Goal: Task Accomplishment & Management: Manage account settings

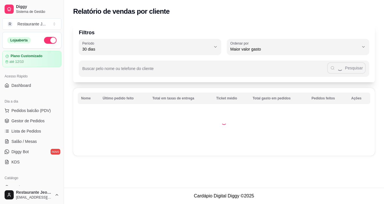
select select "30"
select select "HIGHEST_TOTAL_SPENT_WITH_ORDERS"
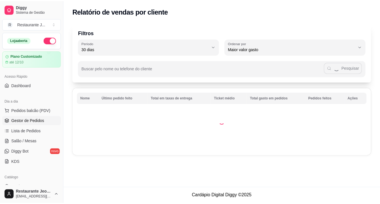
scroll to position [57, 0]
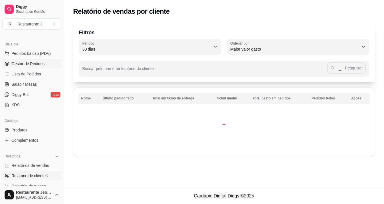
click at [20, 67] on link "Gestor de Pedidos" at bounding box center [31, 63] width 59 height 9
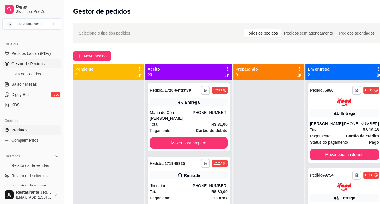
click at [32, 130] on link "Produtos" at bounding box center [31, 130] width 59 height 9
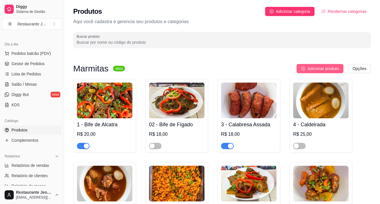
click at [316, 66] on span "Adicionar produto" at bounding box center [322, 68] width 31 height 6
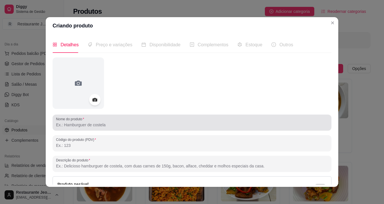
click at [82, 125] on input "Nome do produto" at bounding box center [192, 125] width 272 height 6
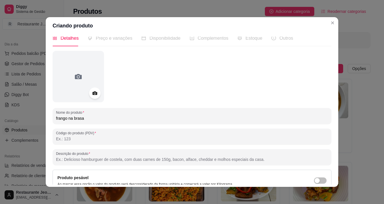
scroll to position [3, 0]
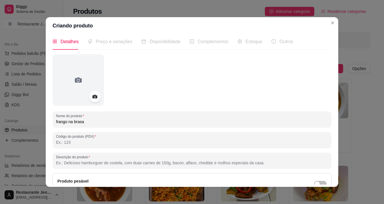
type input "frango na brasa"
click at [112, 39] on span "Preço e variações" at bounding box center [114, 41] width 37 height 5
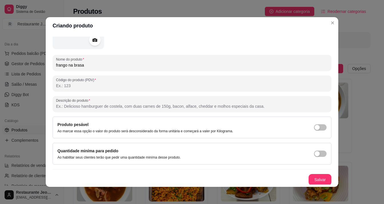
scroll to position [60, 0]
click at [310, 177] on button "Salvar" at bounding box center [320, 179] width 23 height 11
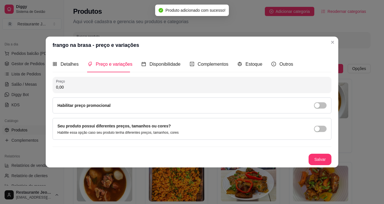
scroll to position [0, 0]
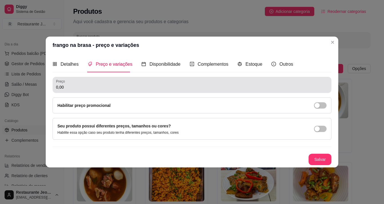
click at [88, 88] on input "0,00" at bounding box center [192, 87] width 272 height 6
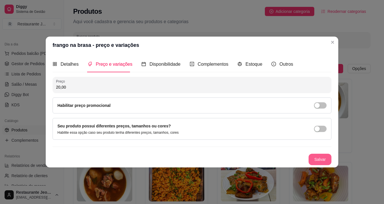
type input "20,00"
click at [319, 154] on button "Salvar" at bounding box center [320, 159] width 22 height 11
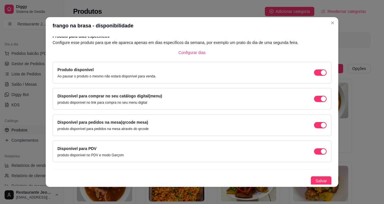
scroll to position [30, 0]
drag, startPoint x: 311, startPoint y: 177, endPoint x: 306, endPoint y: 175, distance: 5.5
click at [316, 178] on span "Salvar" at bounding box center [321, 181] width 11 height 6
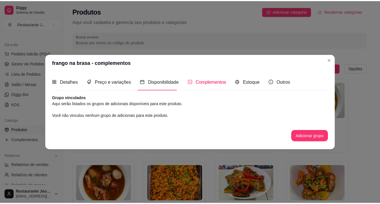
scroll to position [0, 0]
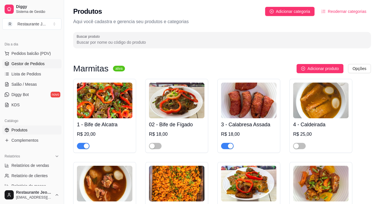
click at [22, 67] on link "Gestor de Pedidos" at bounding box center [31, 63] width 59 height 9
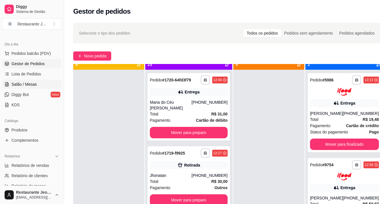
scroll to position [16, 0]
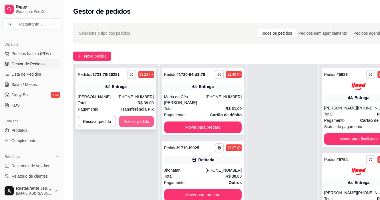
click at [129, 123] on button "Aceitar pedido" at bounding box center [136, 121] width 35 height 11
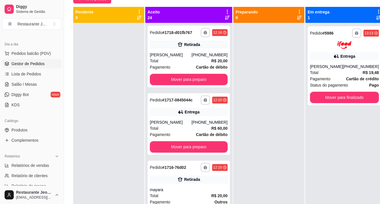
scroll to position [229, 0]
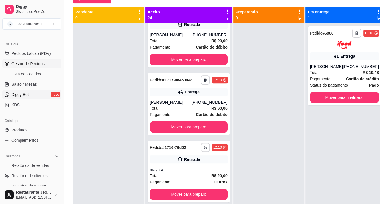
click at [16, 94] on span "Diggy Bot" at bounding box center [19, 95] width 17 height 6
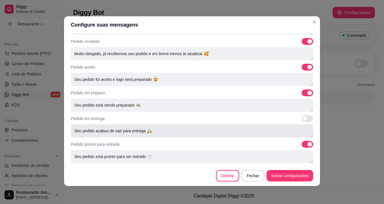
scroll to position [1, 0]
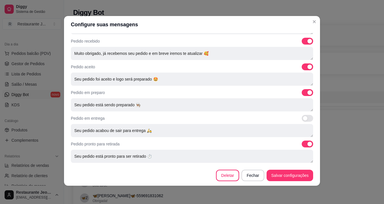
click at [302, 144] on span at bounding box center [307, 144] width 11 height 7
click at [302, 145] on input "checkbox" at bounding box center [304, 147] width 4 height 4
checkbox input "false"
click at [302, 94] on span at bounding box center [307, 92] width 11 height 7
click at [302, 94] on input "checkbox" at bounding box center [304, 96] width 4 height 4
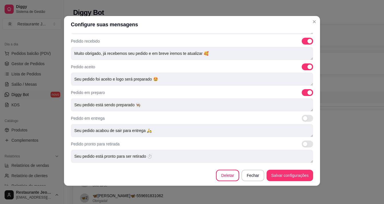
checkbox input "false"
click at [302, 67] on span at bounding box center [307, 66] width 11 height 7
click at [302, 68] on input "checkbox" at bounding box center [304, 70] width 4 height 4
checkbox input "false"
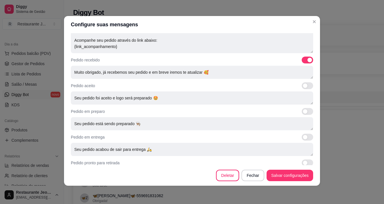
scroll to position [180, 0]
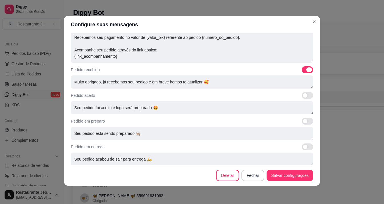
click at [302, 69] on span at bounding box center [307, 69] width 11 height 7
click at [302, 71] on input "checkbox" at bounding box center [304, 73] width 4 height 4
checkbox input "false"
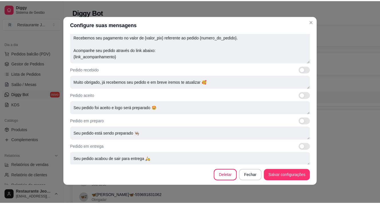
scroll to position [209, 0]
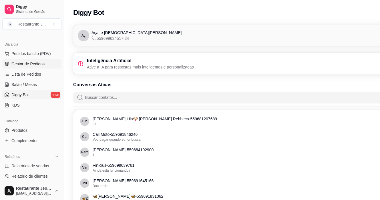
click at [16, 61] on span "Gestor de Pedidos" at bounding box center [27, 64] width 33 height 6
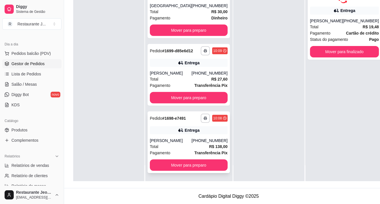
scroll to position [87, 0]
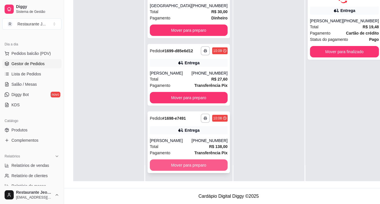
click at [169, 161] on button "Mover para preparo" at bounding box center [189, 165] width 78 height 11
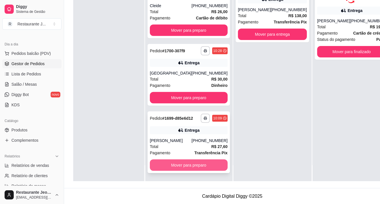
click at [173, 165] on button "Mover para preparo" at bounding box center [189, 165] width 78 height 11
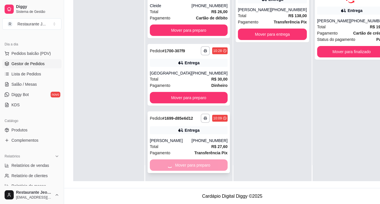
scroll to position [1410, 0]
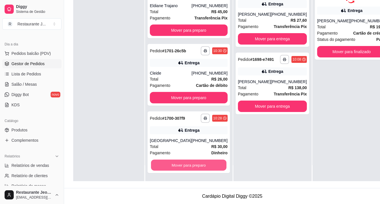
click at [173, 165] on button "Mover para preparo" at bounding box center [188, 165] width 75 height 11
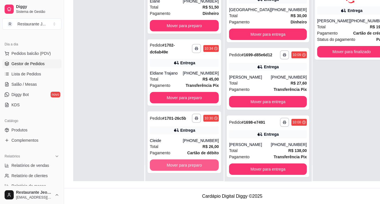
scroll to position [1338, 0]
click at [174, 168] on button "Mover para preparo" at bounding box center [184, 165] width 67 height 11
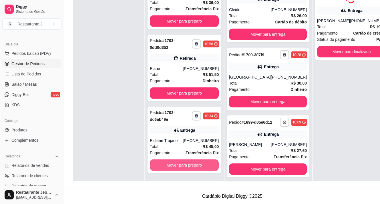
scroll to position [1266, 0]
click at [174, 166] on button "Mover para preparo" at bounding box center [184, 165] width 69 height 11
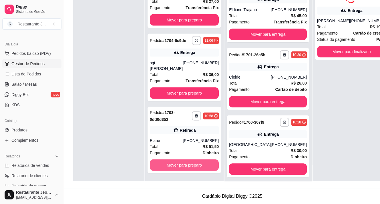
scroll to position [1194, 0]
click at [167, 163] on button "Mover para preparo" at bounding box center [184, 165] width 69 height 11
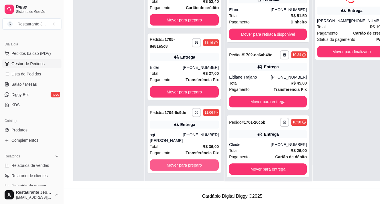
scroll to position [1122, 0]
click at [167, 163] on button "Mover para preparo" at bounding box center [184, 165] width 69 height 11
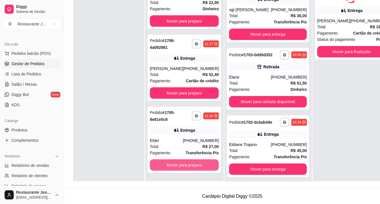
scroll to position [1049, 0]
click at [167, 163] on button "Mover para preparo" at bounding box center [184, 165] width 69 height 11
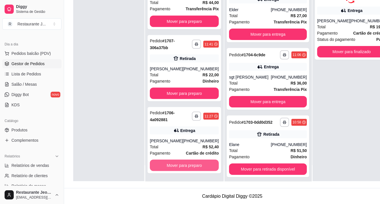
scroll to position [977, 0]
click at [167, 163] on button "Mover para preparo" at bounding box center [184, 165] width 67 height 11
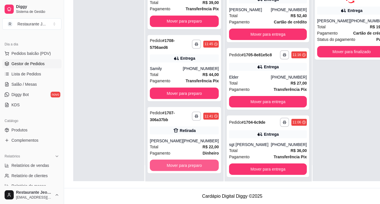
click at [167, 163] on button "Mover para preparo" at bounding box center [184, 165] width 69 height 11
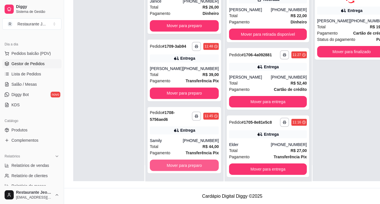
scroll to position [833, 0]
click at [167, 163] on button "Mover para preparo" at bounding box center [184, 165] width 67 height 11
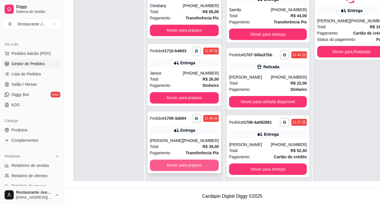
scroll to position [761, 0]
click at [164, 167] on button "Mover para preparo" at bounding box center [184, 165] width 67 height 11
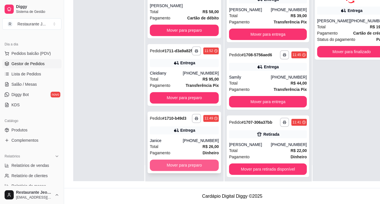
scroll to position [678, 0]
click at [174, 166] on button "Mover para preparo" at bounding box center [184, 165] width 67 height 11
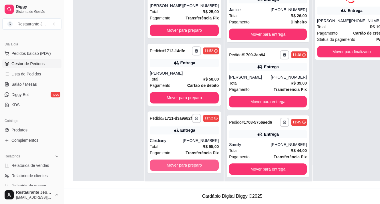
scroll to position [606, 0]
click at [166, 166] on button "Mover para preparo" at bounding box center [184, 165] width 67 height 11
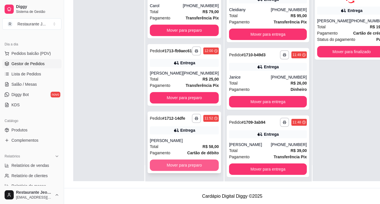
scroll to position [534, 0]
click at [168, 162] on button "Mover para preparo" at bounding box center [184, 165] width 67 height 11
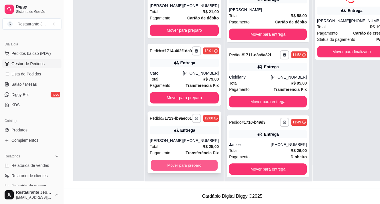
click at [171, 165] on button "Mover para preparo" at bounding box center [184, 165] width 67 height 11
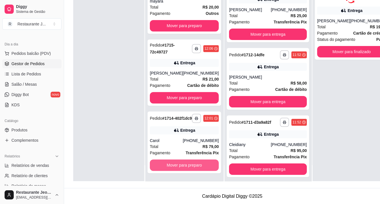
click at [171, 165] on button "Mover para preparo" at bounding box center [184, 165] width 69 height 11
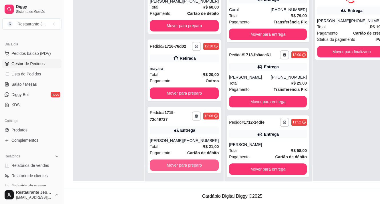
click at [171, 165] on button "Mover para preparo" at bounding box center [184, 165] width 69 height 11
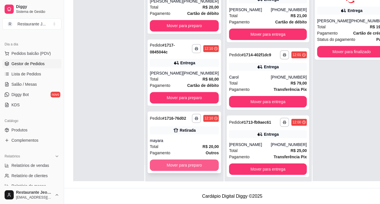
click at [176, 167] on button "Mover para preparo" at bounding box center [184, 165] width 69 height 11
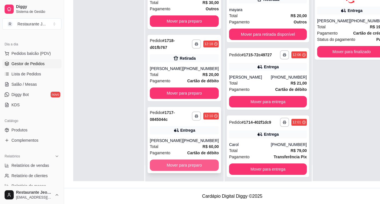
click at [176, 167] on button "Mover para preparo" at bounding box center [184, 165] width 69 height 11
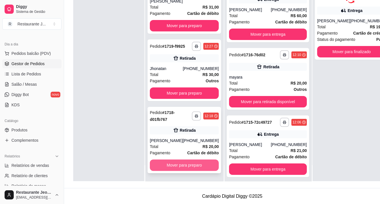
click at [175, 165] on button "Mover para preparo" at bounding box center [184, 165] width 69 height 11
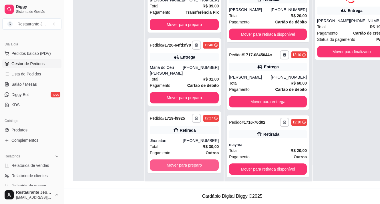
scroll to position [29, 0]
click at [174, 165] on button "Mover para preparo" at bounding box center [184, 165] width 69 height 11
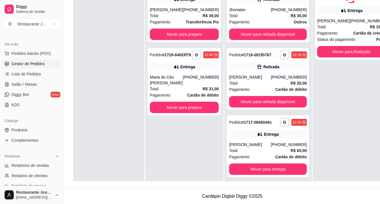
scroll to position [0, 0]
click at [173, 165] on div "**********" at bounding box center [184, 79] width 78 height 204
click at [174, 113] on button "Mover para preparo" at bounding box center [184, 107] width 69 height 11
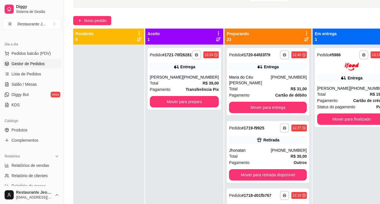
scroll to position [30, 0]
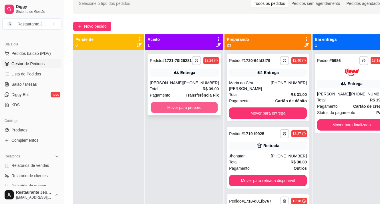
click at [176, 112] on button "Mover para preparo" at bounding box center [184, 107] width 67 height 11
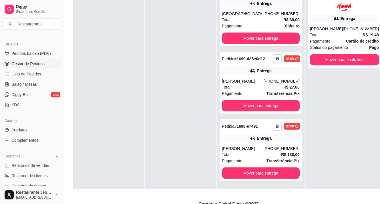
scroll to position [87, 0]
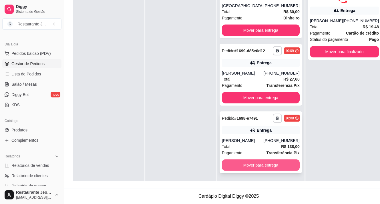
click at [237, 166] on button "Mover para entrega" at bounding box center [261, 165] width 78 height 11
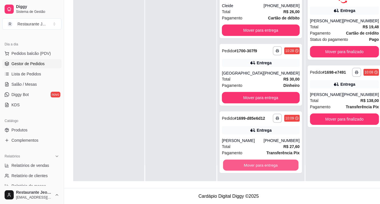
click at [237, 165] on button "Mover para entrega" at bounding box center [260, 165] width 75 height 11
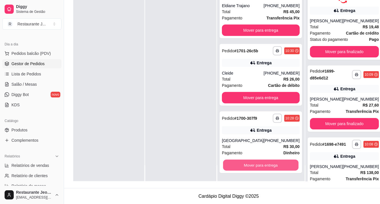
click at [237, 165] on button "Mover para entrega" at bounding box center [260, 165] width 75 height 11
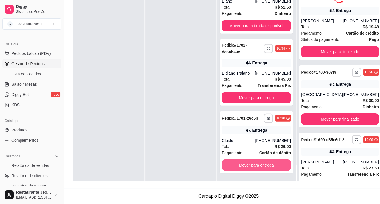
scroll to position [1305, 0]
click at [237, 165] on button "Mover para entrega" at bounding box center [256, 165] width 69 height 11
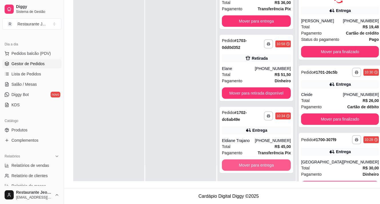
scroll to position [1237, 0]
click at [237, 165] on button "Mover para entrega" at bounding box center [256, 165] width 67 height 11
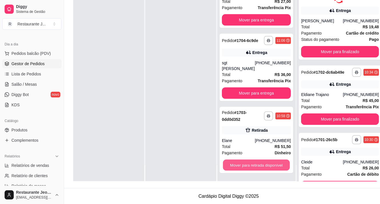
click at [237, 165] on button "Mover para retirada disponível" at bounding box center [256, 165] width 67 height 11
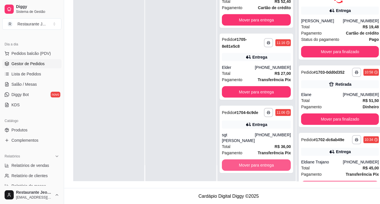
scroll to position [1093, 0]
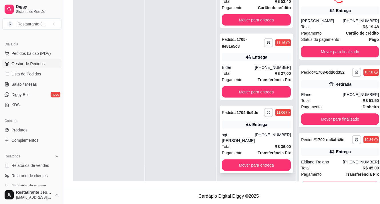
click at [244, 173] on div "**********" at bounding box center [256, 139] width 73 height 67
click at [260, 162] on button "Mover para entrega" at bounding box center [256, 165] width 69 height 11
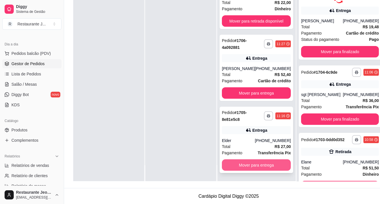
scroll to position [1025, 0]
click at [235, 165] on button "Mover para entrega" at bounding box center [256, 165] width 67 height 11
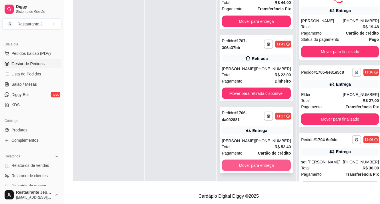
scroll to position [953, 0]
click at [256, 165] on button "Mover para entrega" at bounding box center [256, 165] width 67 height 11
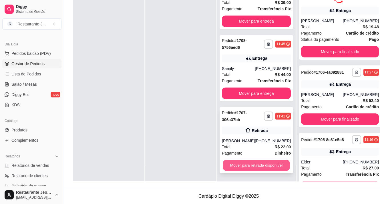
click at [244, 163] on button "Mover para retirada disponível" at bounding box center [256, 165] width 67 height 11
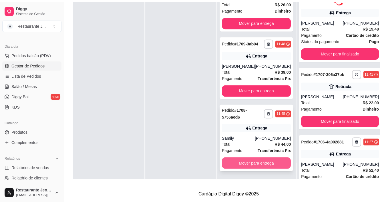
scroll to position [809, 0]
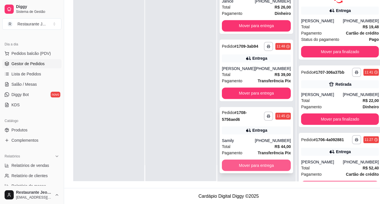
click at [237, 164] on button "Mover para entrega" at bounding box center [256, 165] width 69 height 11
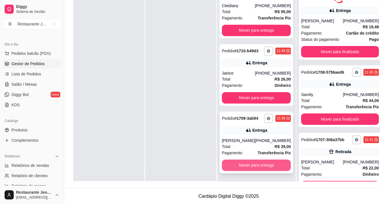
click at [236, 165] on button "Mover para entrega" at bounding box center [256, 165] width 69 height 11
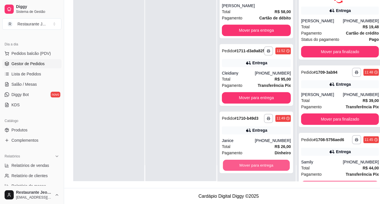
click at [236, 165] on button "Mover para entrega" at bounding box center [256, 165] width 67 height 11
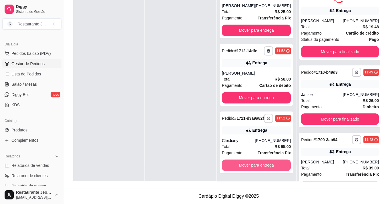
scroll to position [592, 0]
click at [230, 163] on button "Mover para entrega" at bounding box center [256, 165] width 67 height 11
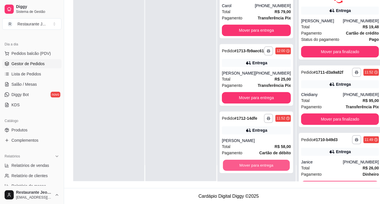
click at [230, 163] on button "Mover para entrega" at bounding box center [256, 165] width 67 height 11
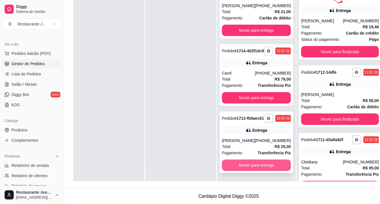
scroll to position [452, 0]
click at [231, 164] on button "Mover para entrega" at bounding box center [256, 165] width 69 height 11
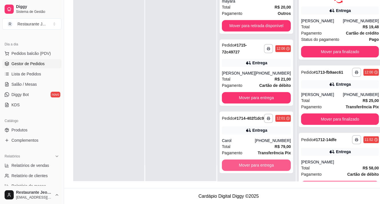
scroll to position [380, 0]
click at [231, 164] on button "Mover para entrega" at bounding box center [256, 165] width 69 height 11
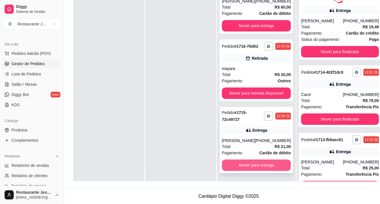
click at [231, 164] on button "Mover para entrega" at bounding box center [256, 165] width 69 height 11
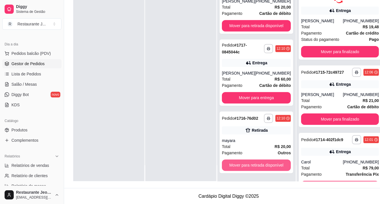
click at [231, 164] on button "Mover para retirada disponível" at bounding box center [256, 165] width 69 height 11
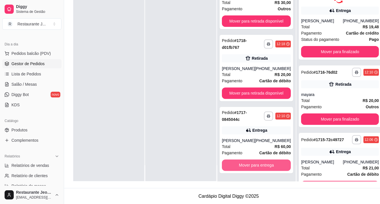
scroll to position [169, 0]
click at [231, 164] on button "Mover para entrega" at bounding box center [256, 165] width 69 height 11
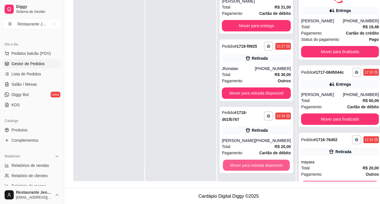
click at [231, 164] on button "Mover para retirada disponível" at bounding box center [256, 165] width 67 height 11
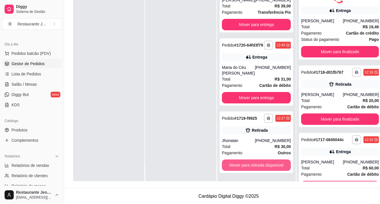
click at [231, 164] on button "Mover para retirada disponível" at bounding box center [256, 165] width 69 height 11
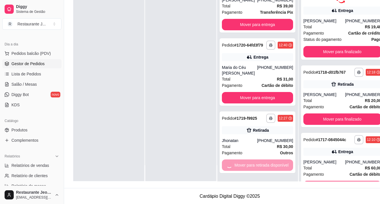
scroll to position [0, 0]
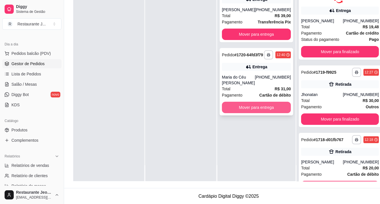
click at [244, 113] on button "Mover para entrega" at bounding box center [256, 107] width 69 height 11
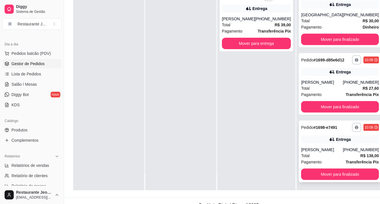
scroll to position [87, 0]
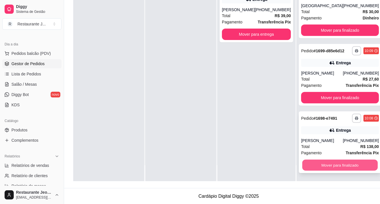
click at [309, 168] on button "Mover para finalizado" at bounding box center [339, 165] width 75 height 11
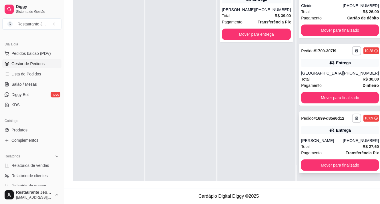
scroll to position [1500, 0]
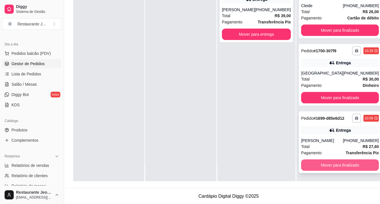
click at [311, 168] on button "Mover para finalizado" at bounding box center [340, 165] width 78 height 11
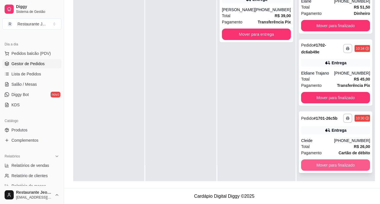
click at [308, 167] on button "Mover para finalizado" at bounding box center [335, 165] width 69 height 11
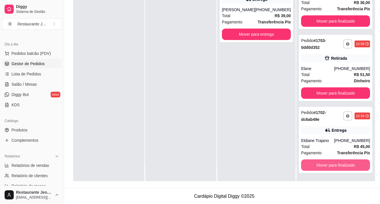
scroll to position [1284, 0]
click at [312, 166] on button "Mover para finalizado" at bounding box center [335, 165] width 69 height 11
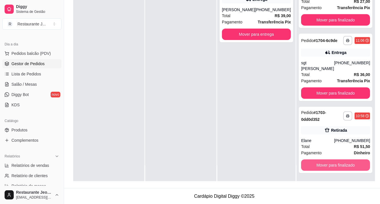
click at [312, 166] on button "Mover para finalizado" at bounding box center [335, 165] width 69 height 11
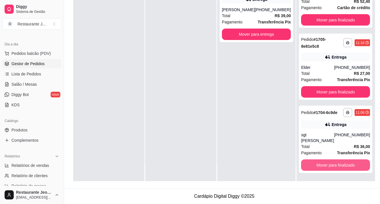
click at [312, 166] on button "Mover para finalizado" at bounding box center [335, 165] width 69 height 11
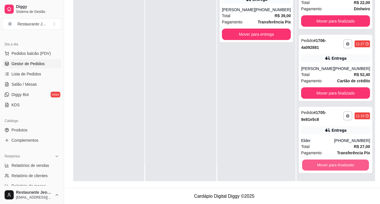
click at [312, 166] on button "Mover para finalizado" at bounding box center [335, 165] width 67 height 11
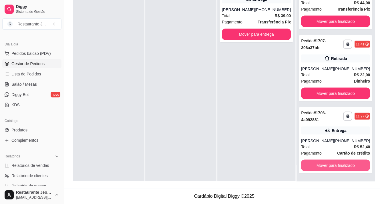
scroll to position [996, 0]
click at [312, 164] on button "Mover para finalizado" at bounding box center [335, 165] width 67 height 11
click at [312, 164] on button "Mover para finalizado" at bounding box center [335, 165] width 69 height 11
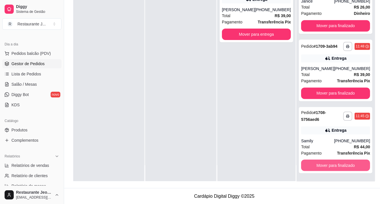
scroll to position [852, 0]
click at [313, 160] on button "Mover para finalizado" at bounding box center [335, 165] width 67 height 11
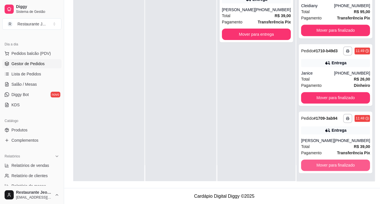
scroll to position [780, 0]
click at [312, 164] on button "Mover para finalizado" at bounding box center [335, 165] width 67 height 11
click at [312, 164] on button "Mover para finalizado" at bounding box center [335, 165] width 69 height 11
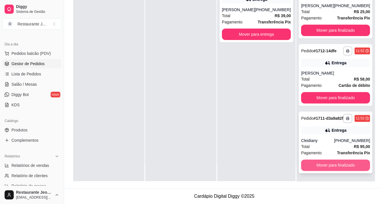
click at [309, 162] on button "Mover para finalizado" at bounding box center [335, 165] width 69 height 11
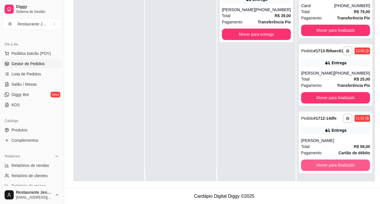
click at [309, 162] on button "Mover para finalizado" at bounding box center [335, 165] width 69 height 11
click at [309, 162] on button "Mover para finalizado" at bounding box center [335, 165] width 67 height 11
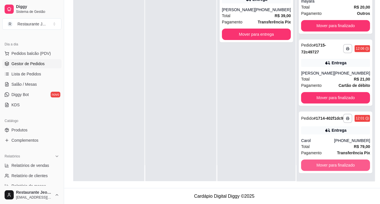
scroll to position [408, 0]
click at [309, 162] on button "Mover para finalizado" at bounding box center [335, 165] width 67 height 11
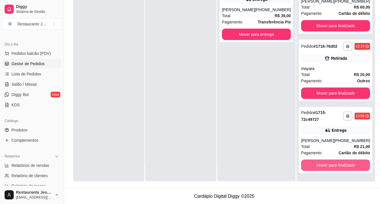
scroll to position [336, 0]
click at [304, 164] on button "Mover para finalizado" at bounding box center [335, 165] width 69 height 11
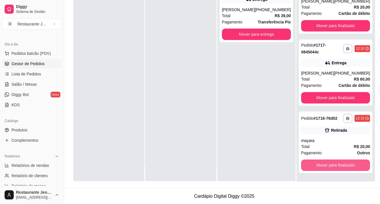
scroll to position [264, 0]
click at [304, 164] on button "Mover para finalizado" at bounding box center [335, 165] width 67 height 11
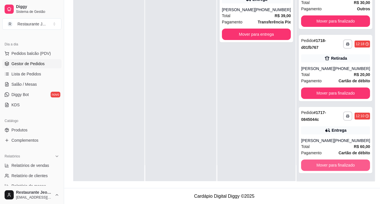
click at [304, 164] on button "Mover para finalizado" at bounding box center [335, 165] width 69 height 11
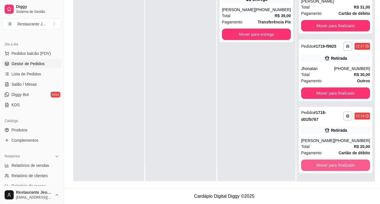
click at [304, 164] on button "Mover para finalizado" at bounding box center [335, 165] width 69 height 11
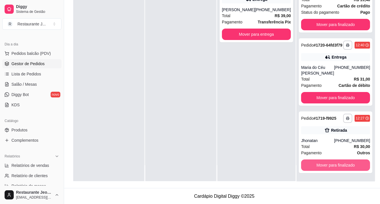
scroll to position [48, 0]
click at [304, 164] on button "Mover para finalizado" at bounding box center [335, 165] width 69 height 11
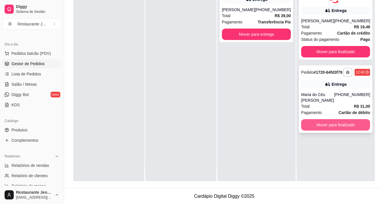
click at [311, 129] on button "Mover para finalizado" at bounding box center [335, 124] width 69 height 11
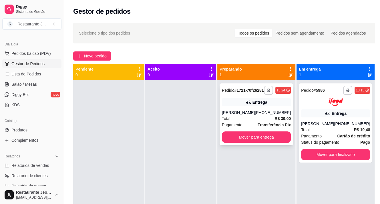
click at [236, 113] on div "**********" at bounding box center [256, 114] width 73 height 62
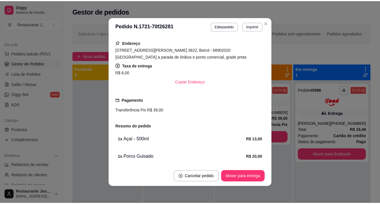
scroll to position [1, 0]
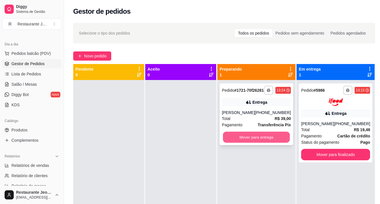
click at [257, 143] on button "Mover para entrega" at bounding box center [256, 137] width 67 height 11
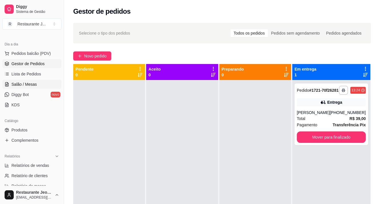
scroll to position [0, 0]
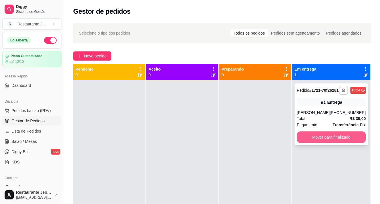
click at [317, 141] on button "Mover para finalizado" at bounding box center [331, 137] width 69 height 11
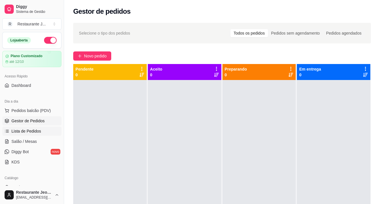
click at [25, 131] on span "Lista de Pedidos" at bounding box center [26, 131] width 30 height 6
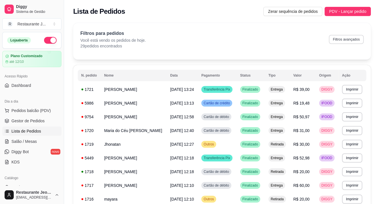
click at [342, 41] on button "Filtros avançados" at bounding box center [346, 39] width 35 height 9
select select "0"
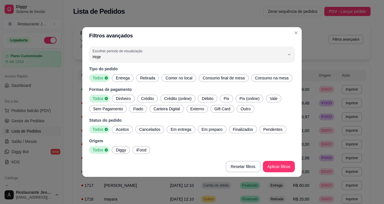
click at [128, 98] on span "Dinheiro" at bounding box center [123, 99] width 19 height 6
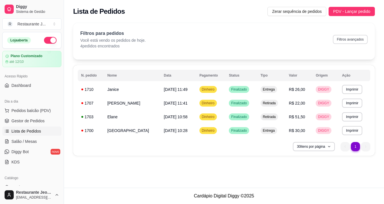
click at [339, 41] on button "Filtros avançados" at bounding box center [350, 39] width 35 height 9
select select "0"
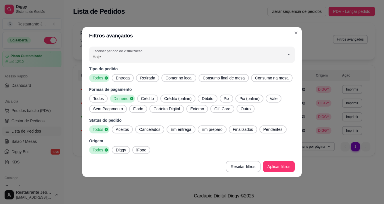
click at [151, 97] on span "Crédito" at bounding box center [147, 99] width 17 height 6
click at [206, 99] on span "Débito" at bounding box center [209, 99] width 16 height 6
click at [125, 97] on span "Dinheiro" at bounding box center [120, 99] width 18 height 6
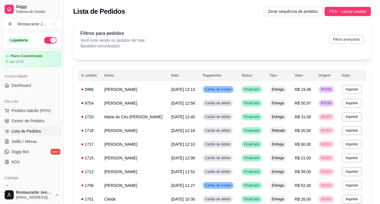
click at [335, 38] on button "Filtros avançados" at bounding box center [346, 39] width 35 height 9
select select "0"
click at [336, 41] on button "Filtros avançados" at bounding box center [346, 39] width 35 height 9
select select "0"
click at [345, 32] on div "Filtros para pedidos Você está vendo os pedidos de hoje. 9 pedidos encontrados …" at bounding box center [221, 39] width 283 height 19
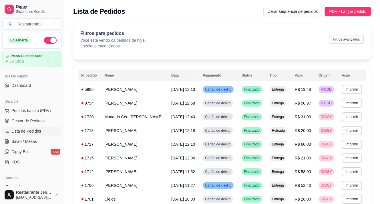
click at [343, 38] on button "Filtros avançados" at bounding box center [346, 39] width 35 height 9
select select "0"
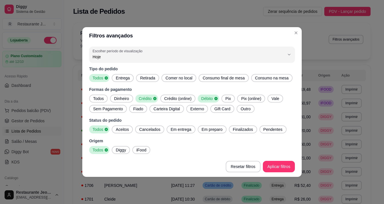
click at [213, 99] on span "Débito" at bounding box center [206, 99] width 15 height 6
click at [149, 99] on span "Crédito" at bounding box center [145, 99] width 16 height 6
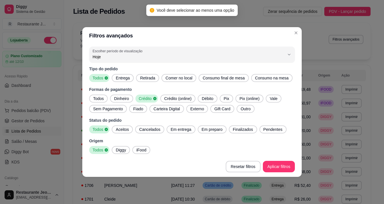
drag, startPoint x: 226, startPoint y: 98, endPoint x: 220, endPoint y: 98, distance: 6.3
click at [226, 98] on span "Pix" at bounding box center [227, 99] width 10 height 6
click at [148, 96] on span "Crédito" at bounding box center [145, 99] width 16 height 6
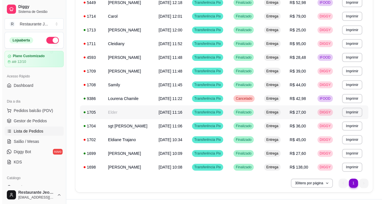
scroll to position [114, 0]
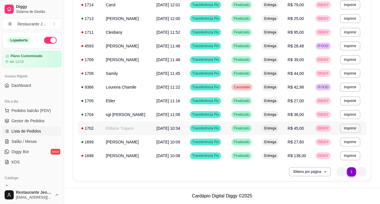
click at [304, 131] on span "R$ 45,00" at bounding box center [296, 128] width 16 height 5
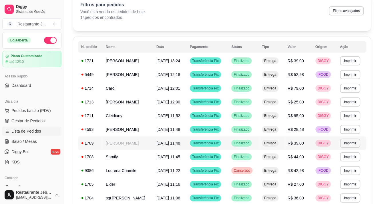
scroll to position [0, 0]
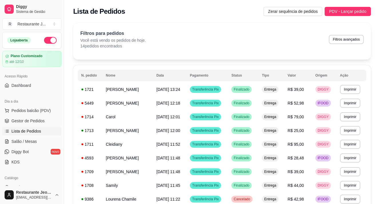
click at [44, 37] on button "button" at bounding box center [50, 40] width 13 height 7
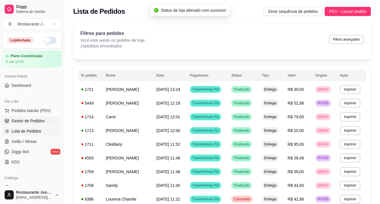
click at [34, 118] on span "Gestor de Pedidos" at bounding box center [27, 121] width 33 height 6
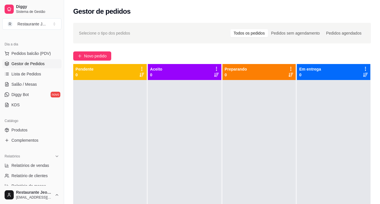
scroll to position [86, 0]
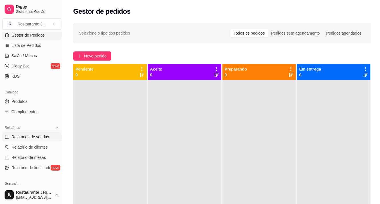
click at [17, 137] on span "Relatórios de vendas" at bounding box center [30, 137] width 38 height 6
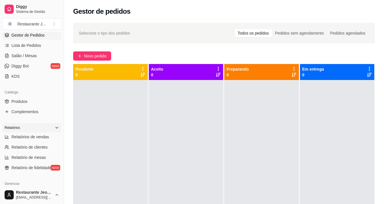
select select "ALL"
select select "0"
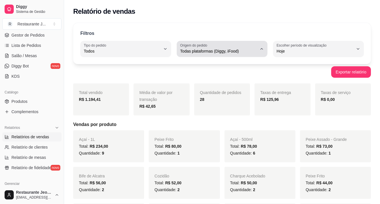
click at [262, 50] on icon "button" at bounding box center [261, 49] width 5 height 5
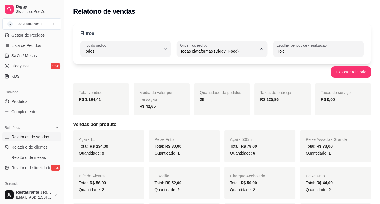
click at [203, 84] on span "iFood" at bounding box center [219, 83] width 73 height 5
type input "IFOOD"
select select "IFOOD"
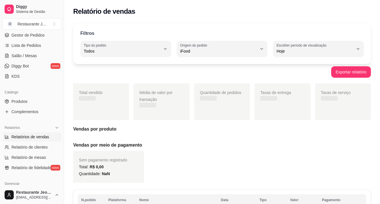
scroll to position [5, 0]
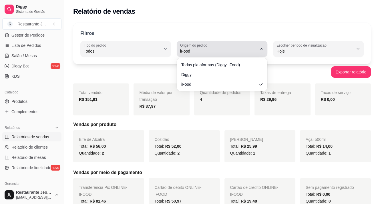
click at [261, 48] on icon "button" at bounding box center [261, 49] width 5 height 5
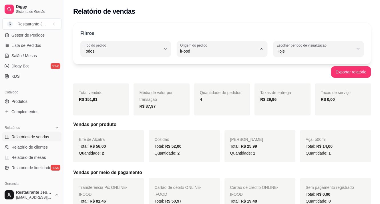
click at [216, 74] on span "Diggy" at bounding box center [219, 73] width 73 height 5
type input "DIGGY"
select select "DIGGY"
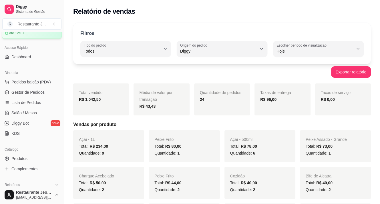
scroll to position [0, 0]
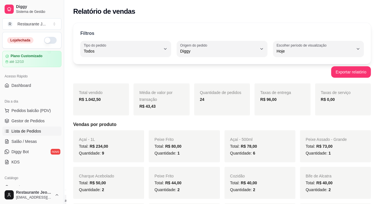
click at [39, 130] on span "Lista de Pedidos" at bounding box center [26, 131] width 30 height 6
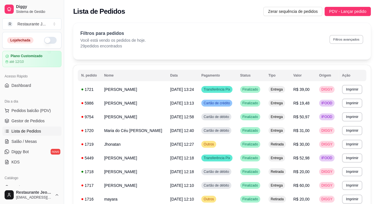
click at [353, 37] on button "Filtros avançados" at bounding box center [346, 39] width 34 height 9
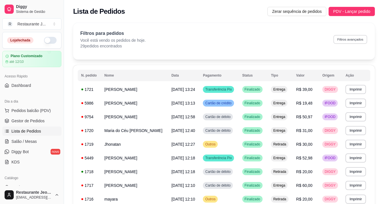
select select "0"
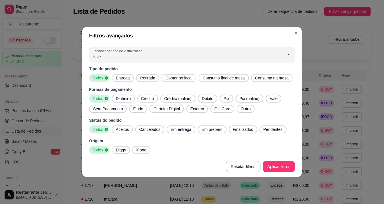
click at [151, 96] on span "Crédito" at bounding box center [147, 99] width 17 height 6
click at [206, 99] on span "Débito" at bounding box center [208, 99] width 16 height 6
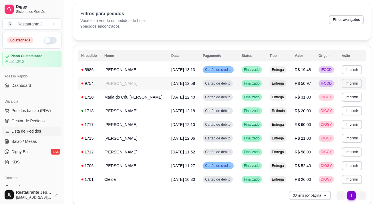
scroll to position [29, 0]
